Goal: Task Accomplishment & Management: Use online tool/utility

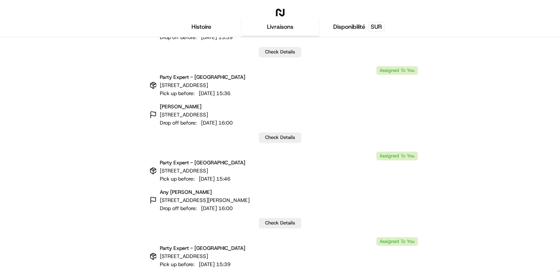
scroll to position [20062, 0]
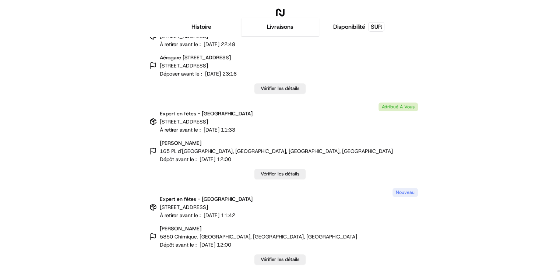
drag, startPoint x: 559, startPoint y: 39, endPoint x: 526, endPoint y: 248, distance: 211.1
click at [560, 272] on div at bounding box center [559, 273] width 3 height 7
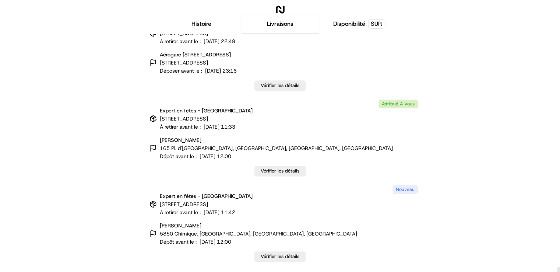
scroll to position [4, 0]
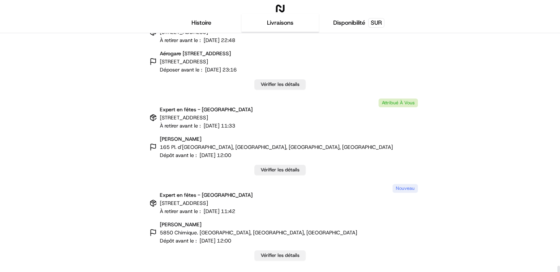
click at [273, 253] on font "Vérifier les détails" at bounding box center [280, 255] width 39 height 6
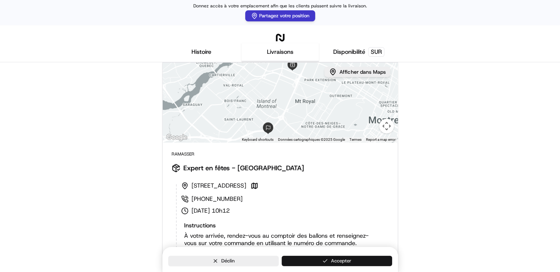
click at [315, 261] on button "Accepter" at bounding box center [337, 261] width 111 height 10
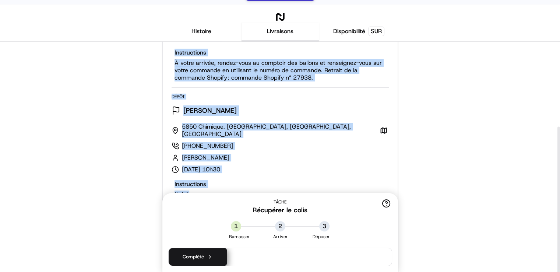
scroll to position [29, 0]
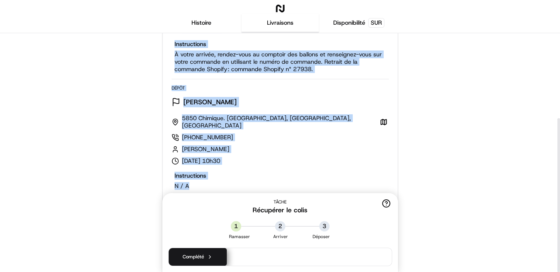
drag, startPoint x: 171, startPoint y: 133, endPoint x: 252, endPoint y: 159, distance: 84.8
click at [252, 159] on div "Ramasser Expert en fêtes - [GEOGRAPHIC_DATA] [STREET_ADDRESS] [PHONE_NUMBER][DA…" at bounding box center [280, 118] width 235 height 308
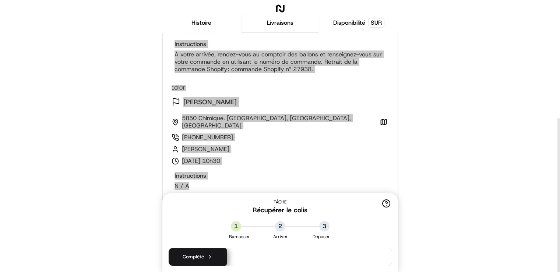
scroll to position [132, 0]
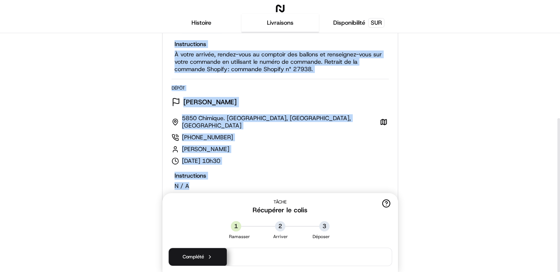
click at [127, 57] on div "← Move left → Move right ↑ Move up ↓ Move down + Zoom in - Zoom out Home Jump l…" at bounding box center [280, 87] width 546 height 371
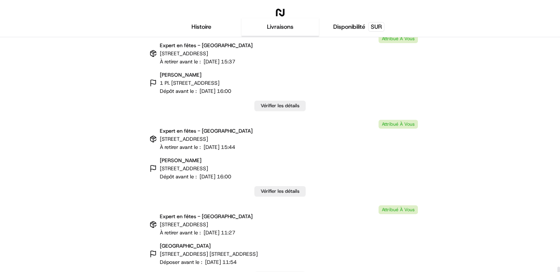
drag, startPoint x: 558, startPoint y: 42, endPoint x: 531, endPoint y: 271, distance: 231.1
click at [558, 271] on div at bounding box center [559, 269] width 3 height 7
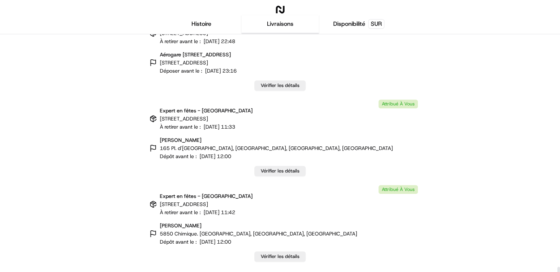
scroll to position [4, 0]
